Goal: Entertainment & Leisure: Browse casually

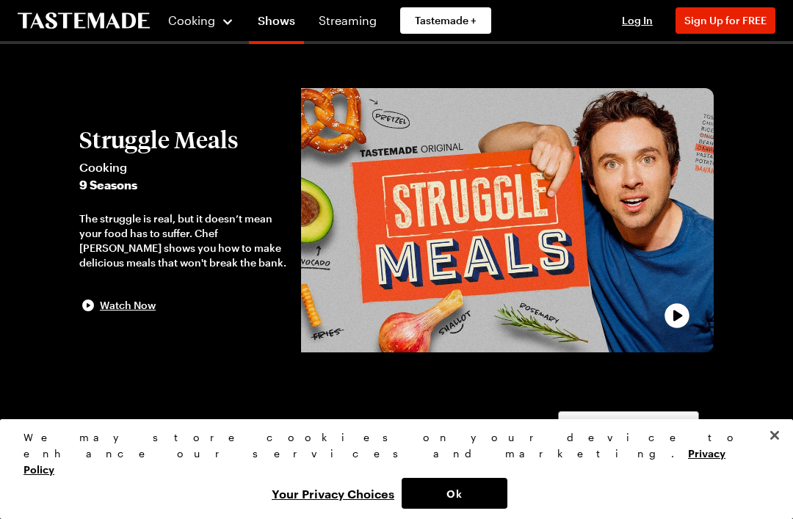
click at [339, 29] on link "Streaming" at bounding box center [348, 20] width 76 height 41
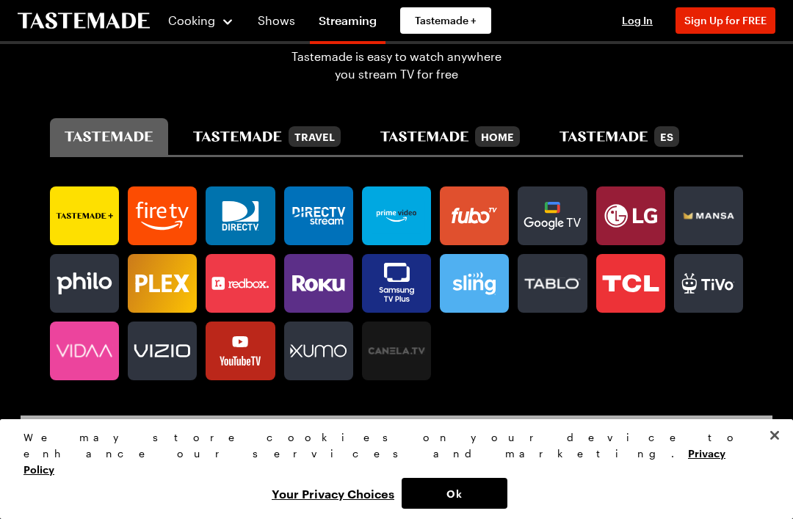
scroll to position [805, 0]
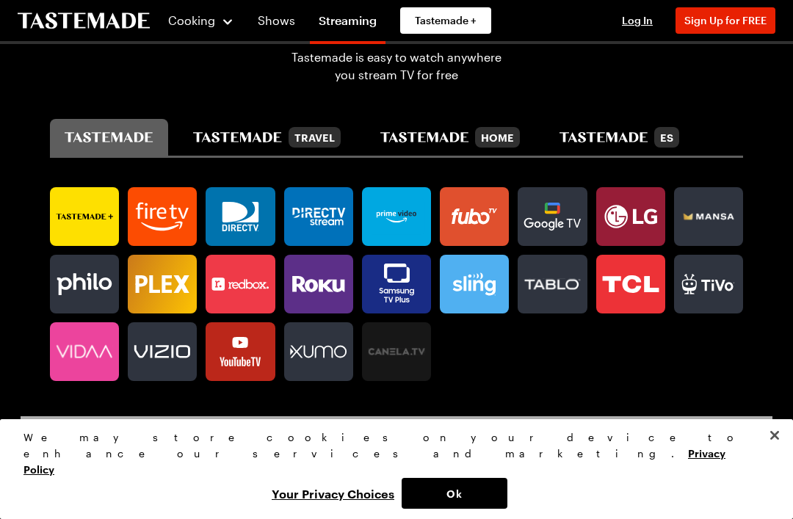
click at [282, 134] on icon "tastemade travel" at bounding box center [237, 137] width 89 height 10
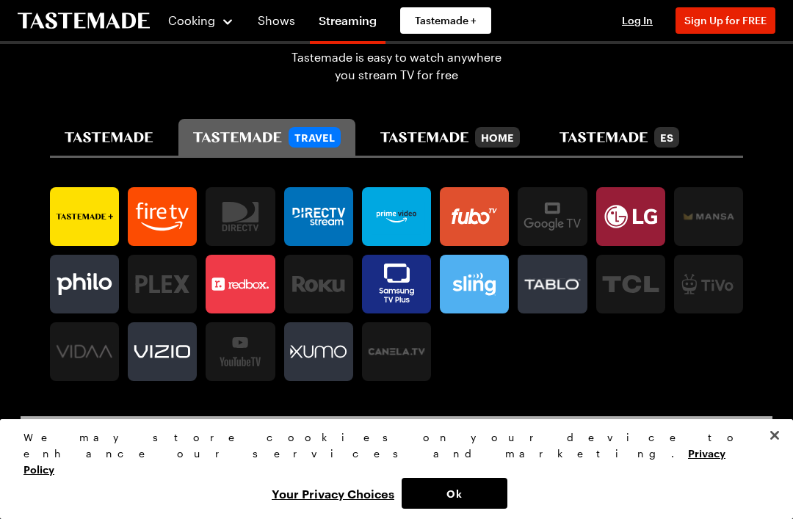
click at [153, 134] on icon "tastemade" at bounding box center [109, 137] width 89 height 10
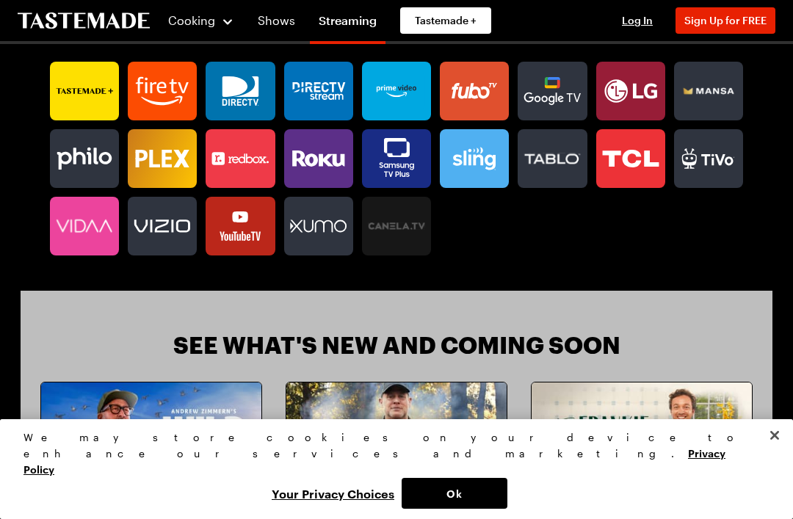
scroll to position [930, 0]
click at [170, 233] on icon at bounding box center [162, 226] width 69 height 29
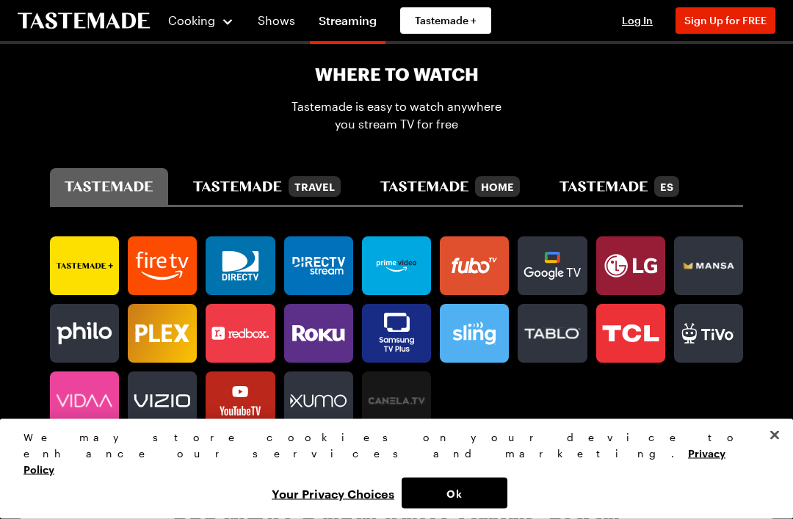
scroll to position [756, 0]
click at [166, 395] on icon at bounding box center [162, 401] width 56 height 12
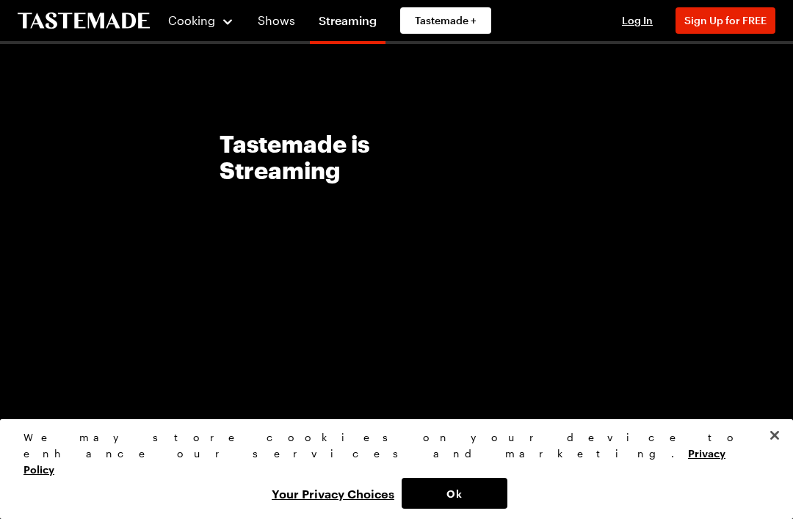
scroll to position [0, 0]
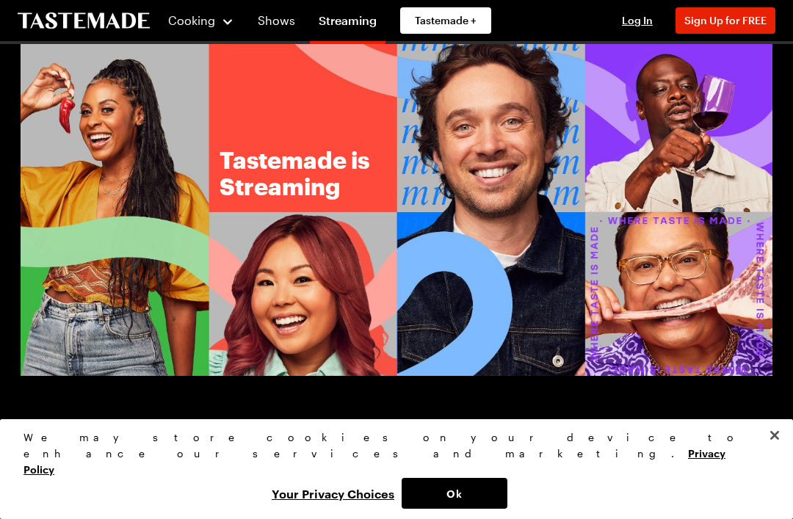
click at [287, 22] on link "Shows" at bounding box center [276, 20] width 55 height 41
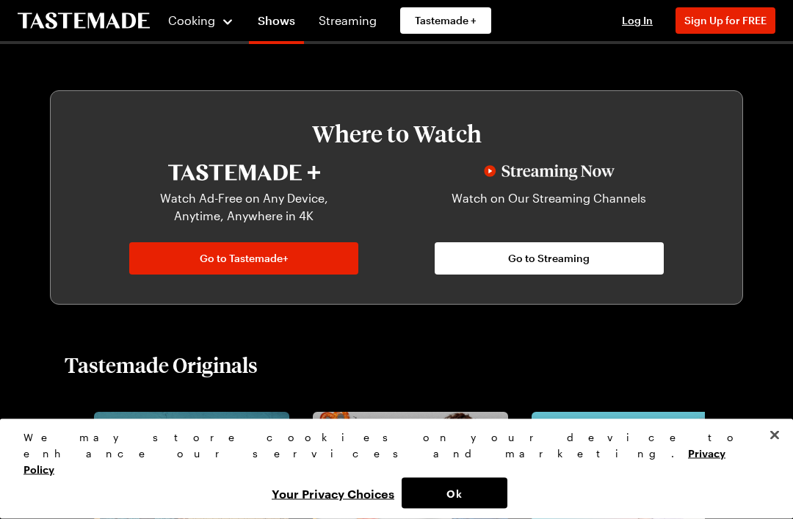
scroll to position [667, 0]
click at [761, 452] on button "Close" at bounding box center [774, 435] width 32 height 32
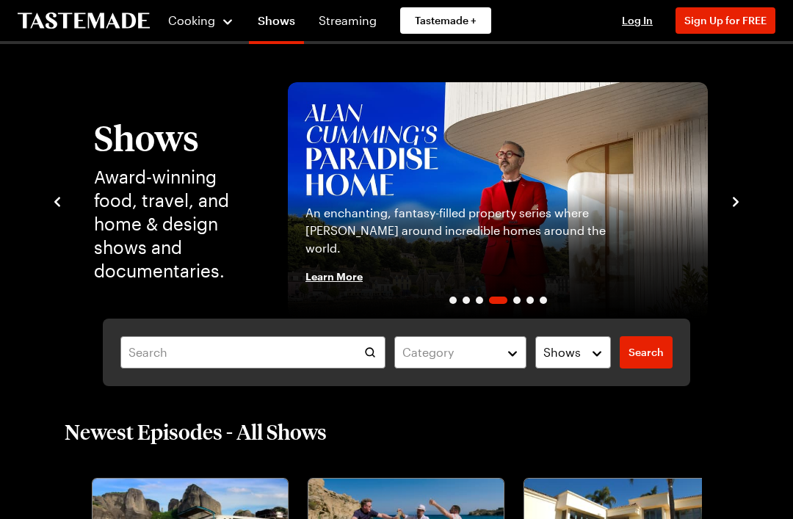
scroll to position [0, 0]
